Goal: Book appointment/travel/reservation

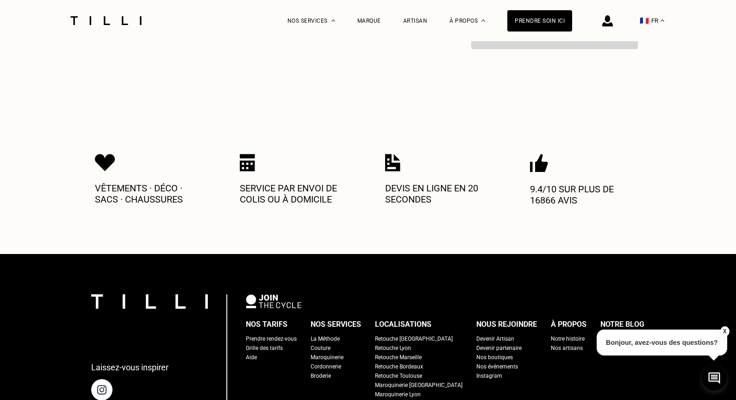
scroll to position [1438, 0]
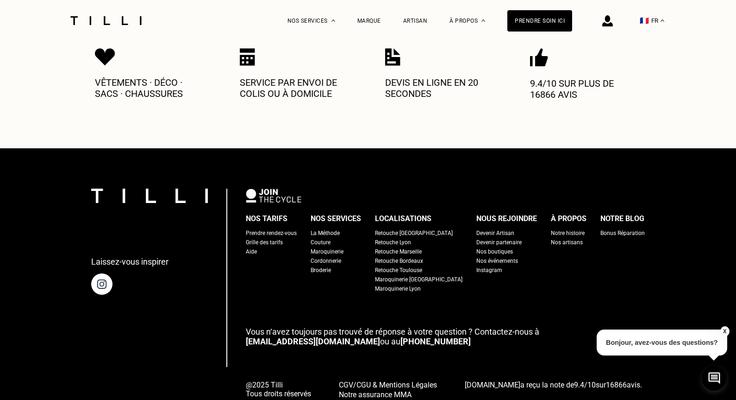
click at [283, 238] on div "Grille des tarifs" at bounding box center [264, 242] width 37 height 9
select select "FR"
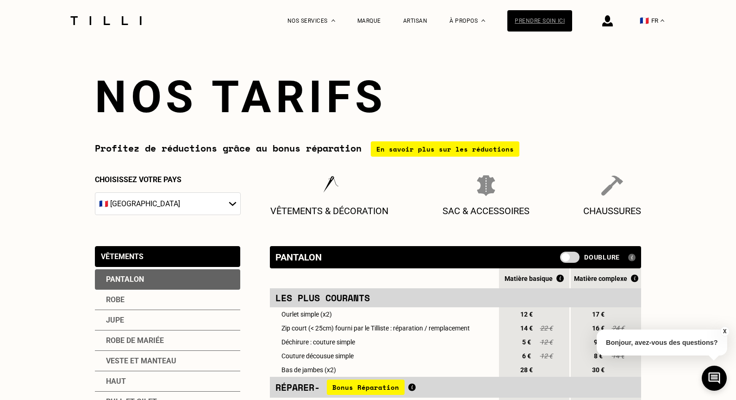
click at [531, 22] on div "Prendre soin ici" at bounding box center [540, 20] width 65 height 21
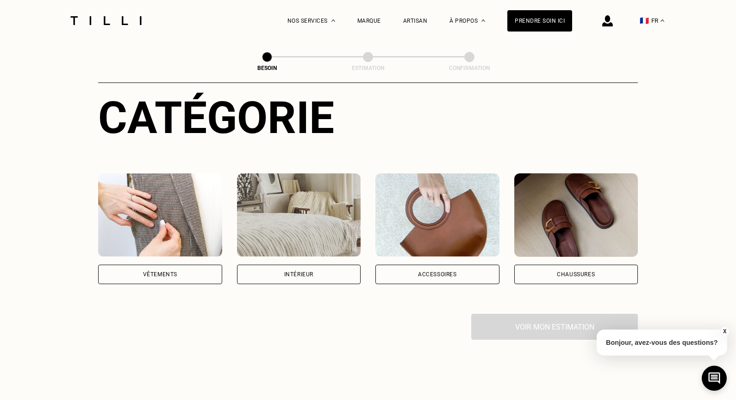
scroll to position [104, 0]
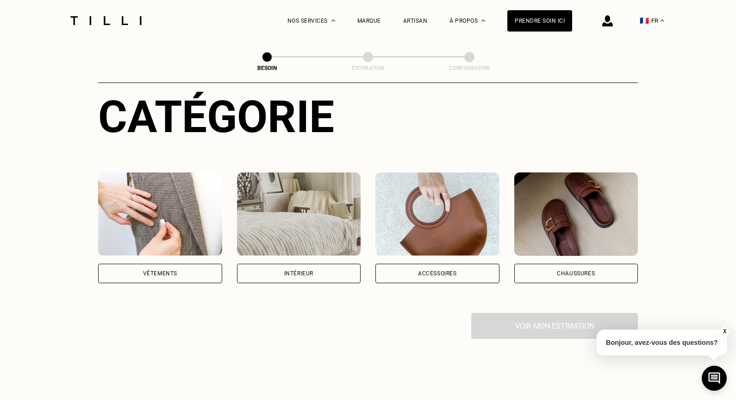
click at [124, 240] on img at bounding box center [160, 213] width 124 height 83
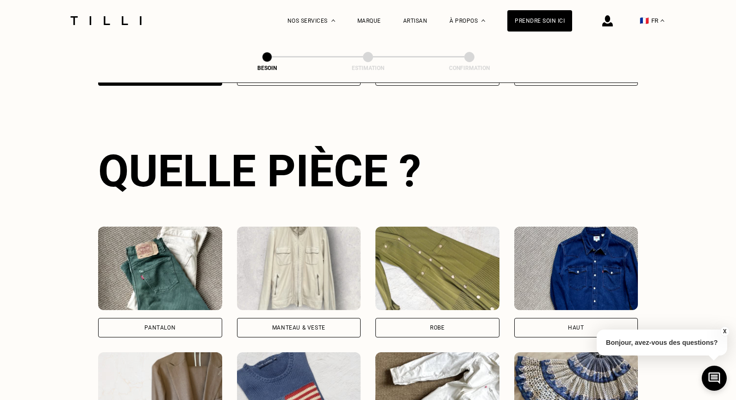
scroll to position [301, 0]
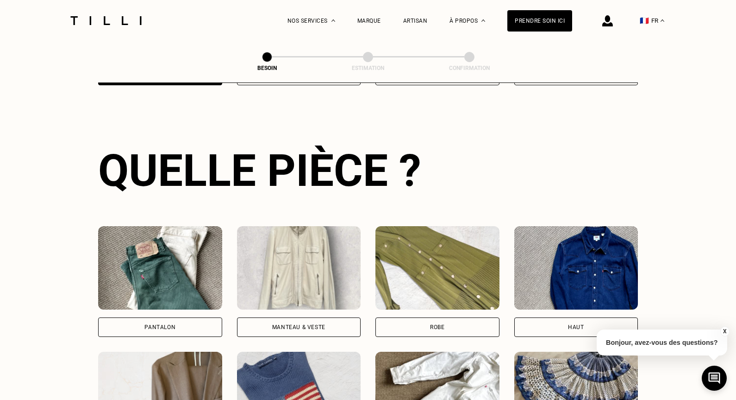
click at [201, 317] on div "Pantalon" at bounding box center [160, 326] width 124 height 19
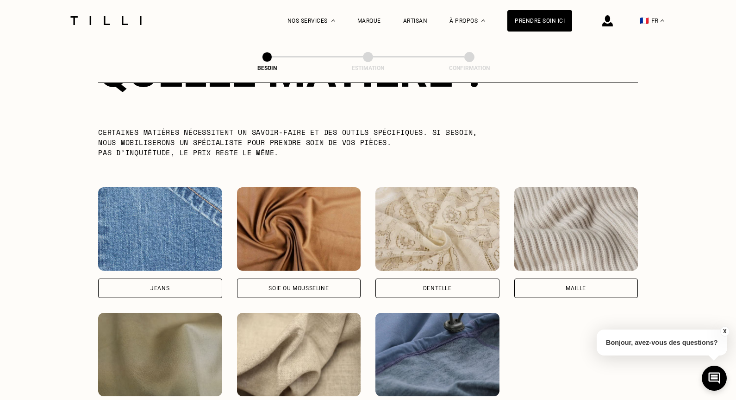
scroll to position [1022, 0]
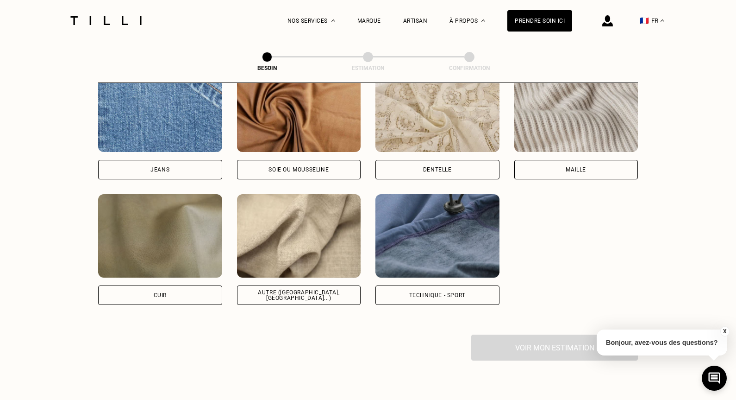
click at [264, 285] on div "Autre ([GEOGRAPHIC_DATA], [GEOGRAPHIC_DATA]...)" at bounding box center [299, 294] width 124 height 19
select select "FR"
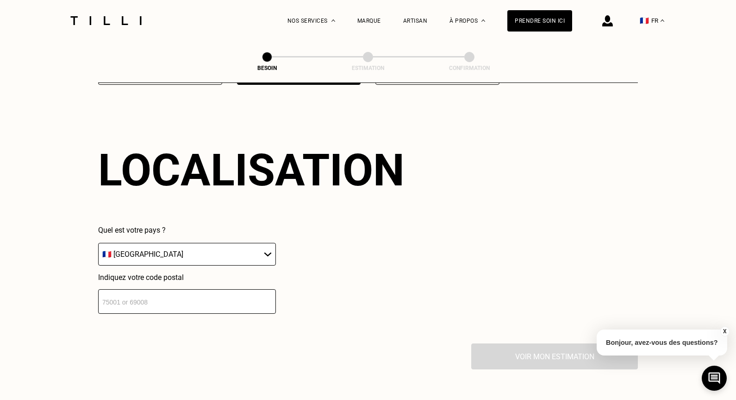
scroll to position [1242, 0]
click at [234, 289] on input "number" at bounding box center [187, 301] width 178 height 25
type input "75018"
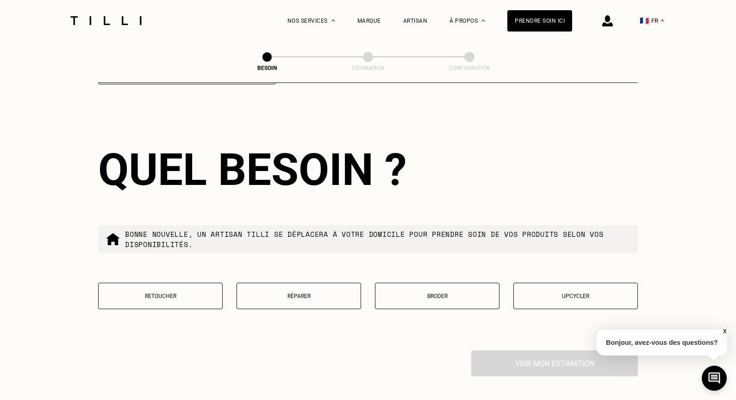
scroll to position [1471, 0]
click at [179, 292] on p "Retoucher" at bounding box center [160, 295] width 114 height 6
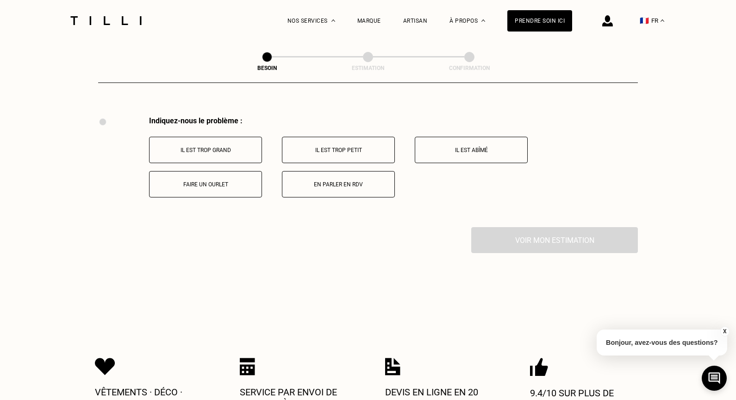
scroll to position [1708, 0]
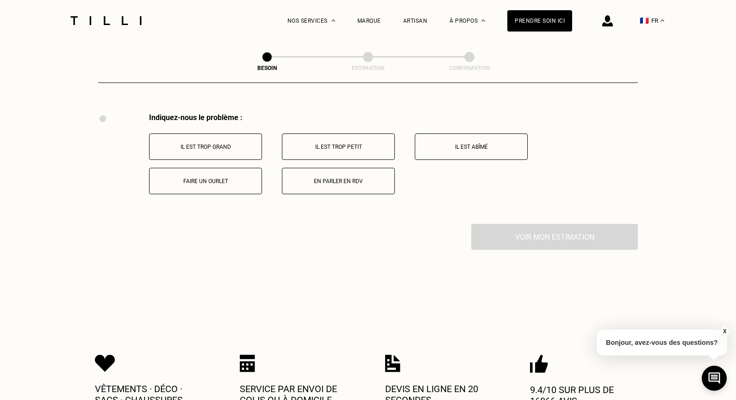
click at [220, 178] on p "Faire un ourlet" at bounding box center [205, 181] width 103 height 6
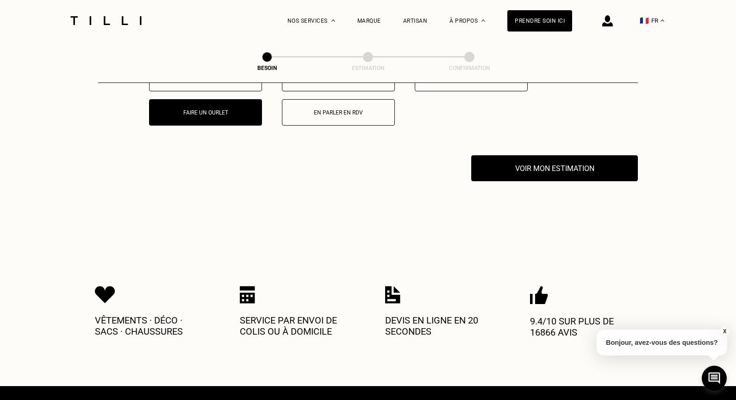
scroll to position [1819, 0]
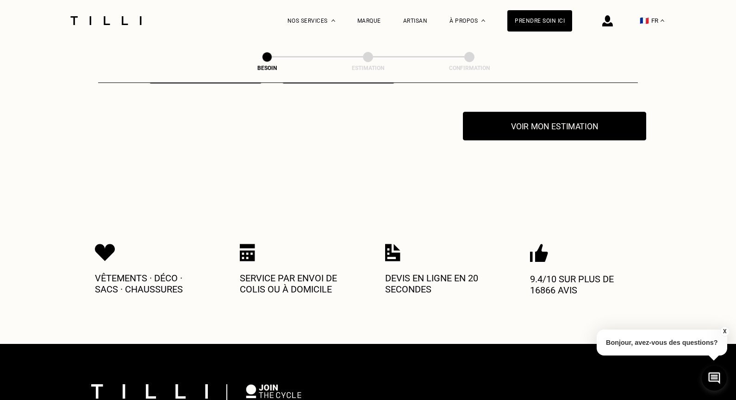
click at [505, 124] on button "Voir mon estimation" at bounding box center [554, 126] width 183 height 29
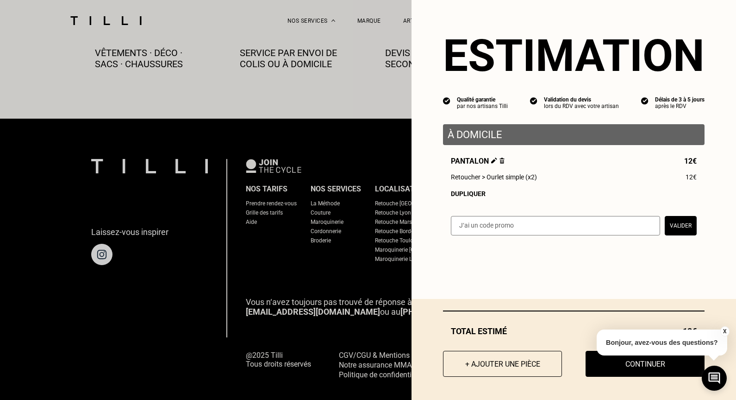
scroll to position [2052, 0]
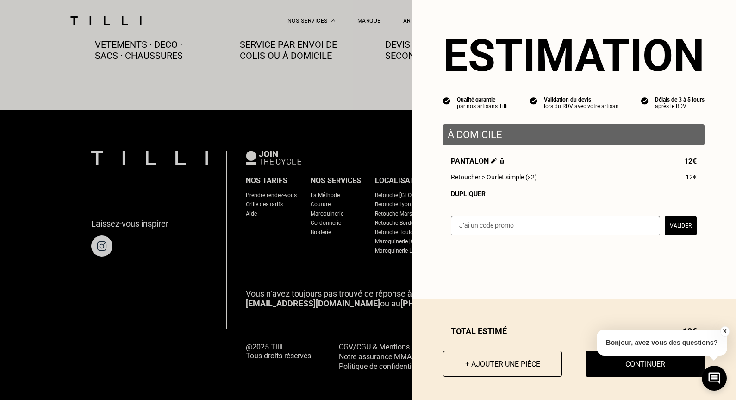
click at [537, 190] on div "Pantalon 12€ Retoucher > Ourlet simple (x2) 12€ Dupliquer" at bounding box center [574, 177] width 262 height 41
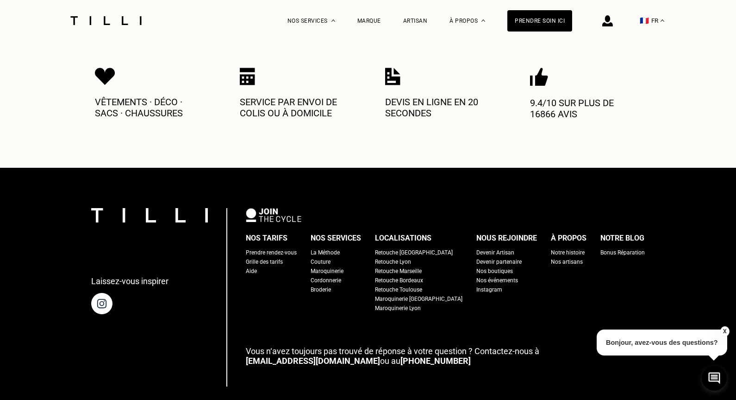
scroll to position [2054, 0]
